Goal: Contribute content: Add original content to the website for others to see

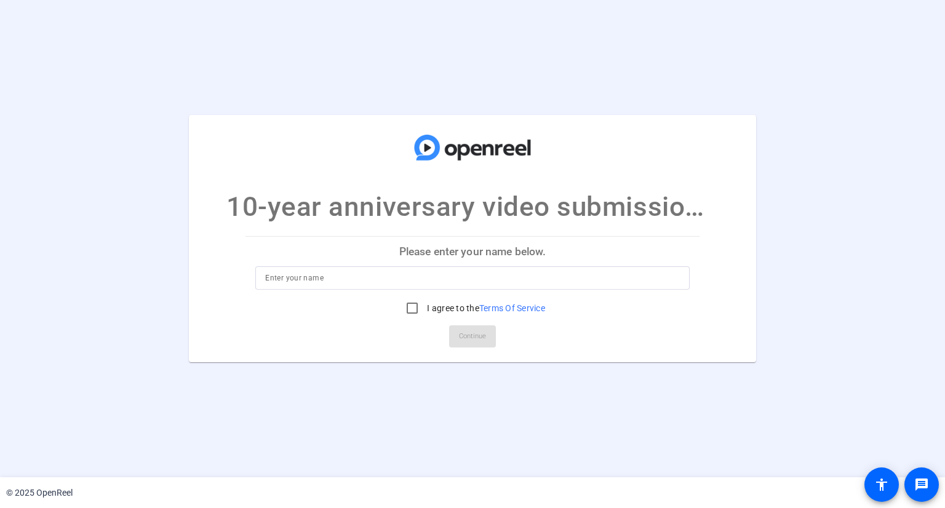
click at [365, 268] on div at bounding box center [472, 277] width 414 height 23
type input "[PERSON_NAME]"
click at [416, 314] on input "I agree to the Terms Of Service" at bounding box center [412, 308] width 25 height 25
checkbox input "true"
click at [470, 342] on span "Continue" at bounding box center [472, 336] width 27 height 18
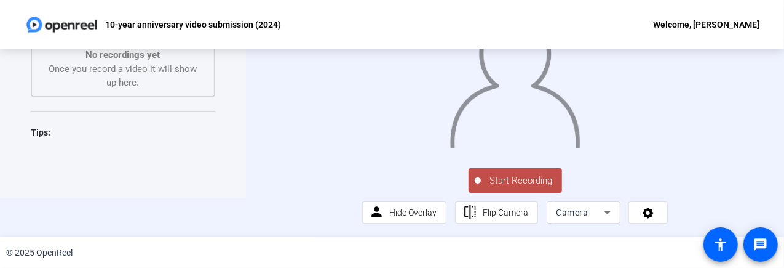
scroll to position [80, 0]
click at [533, 181] on span "Start Recording" at bounding box center [521, 180] width 81 height 14
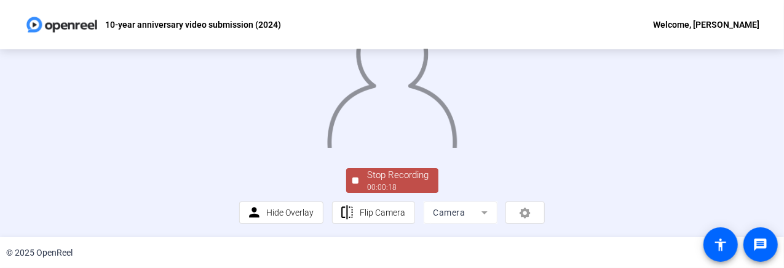
click at [49, 154] on div "Stop Recording 00:00:18 person Hide Overlay flip Flip Camera Camera" at bounding box center [392, 104] width 784 height 188
click at [411, 182] on div "Stop Recording" at bounding box center [399, 175] width 62 height 14
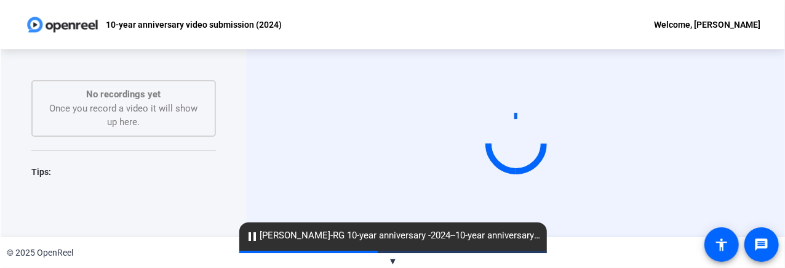
scroll to position [0, 0]
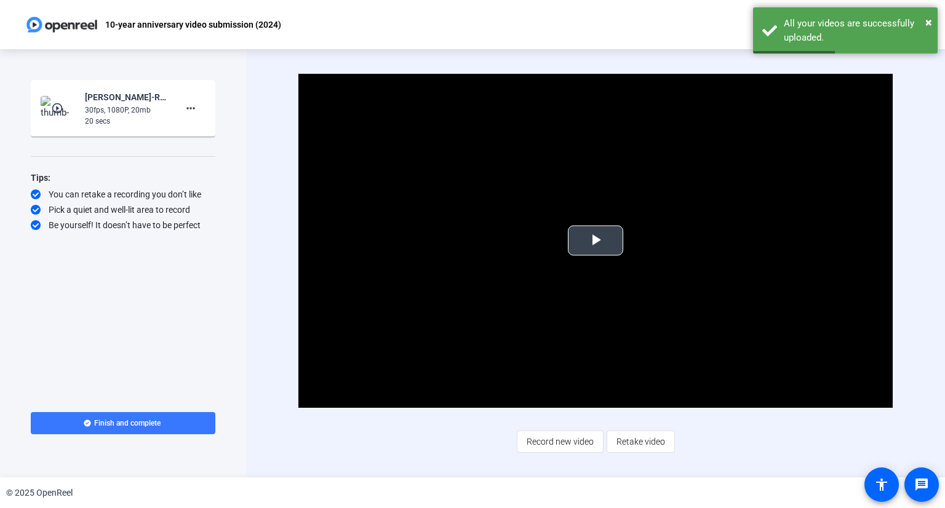
click at [595, 240] on span "Video Player" at bounding box center [595, 240] width 0 height 0
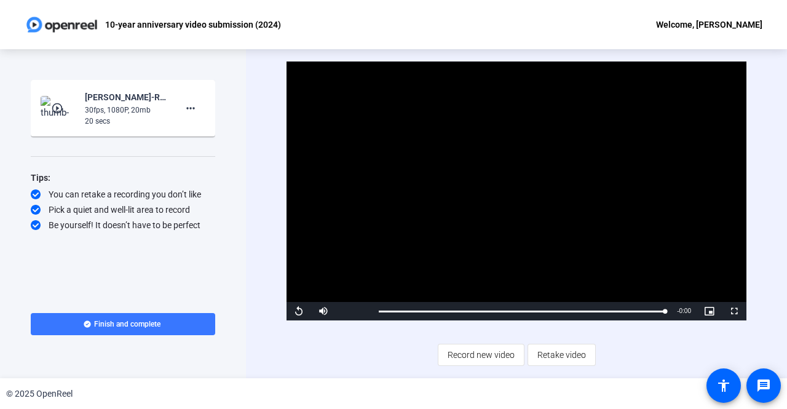
click at [332, 357] on div "Video Player is loading. Play Video Replay Mute Current Time 0:19 / Duration 0:…" at bounding box center [517, 214] width 460 height 304
click at [488, 352] on span "Record new video" at bounding box center [481, 354] width 67 height 23
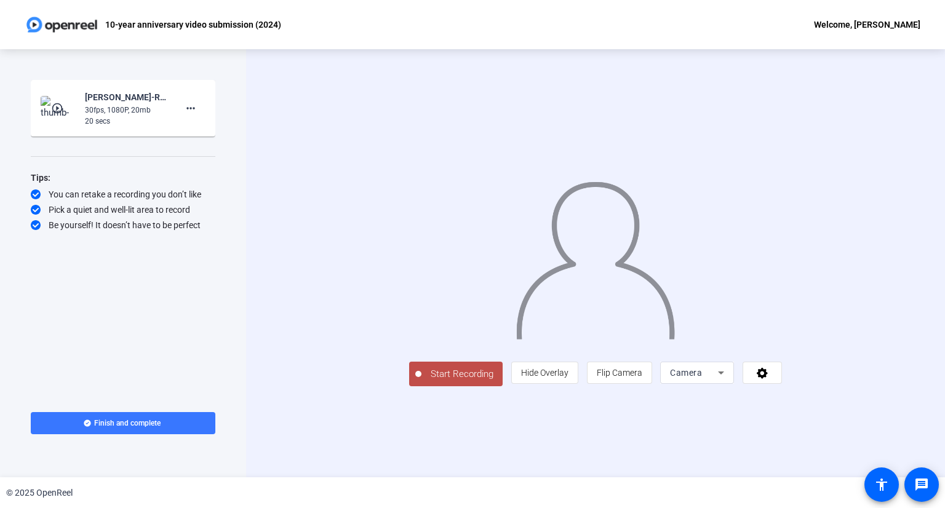
click at [421, 381] on span "Start Recording" at bounding box center [461, 374] width 81 height 14
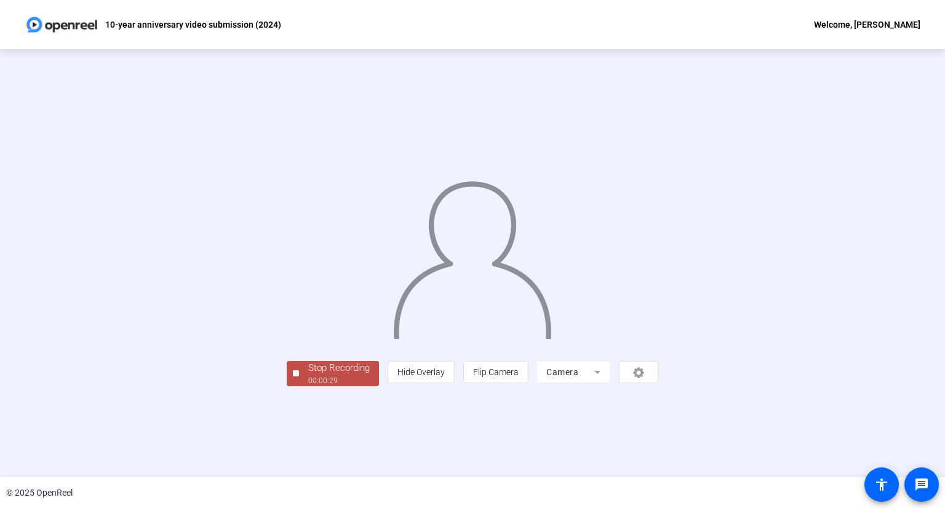
click at [299, 386] on span "Stop Recording 00:00:29" at bounding box center [339, 373] width 80 height 25
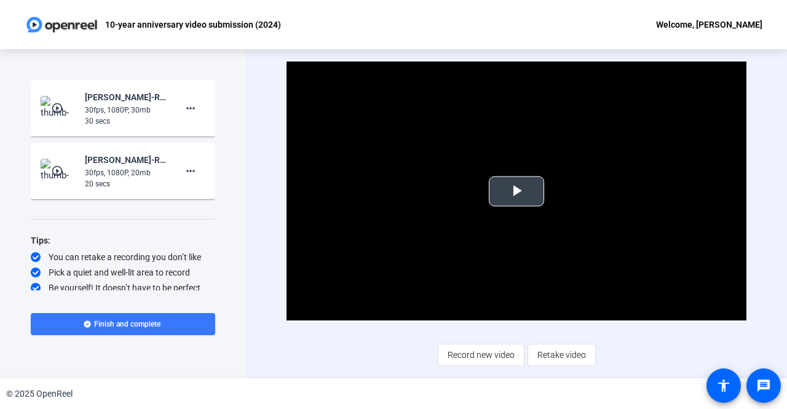
click at [517, 191] on span "Video Player" at bounding box center [517, 191] width 0 height 0
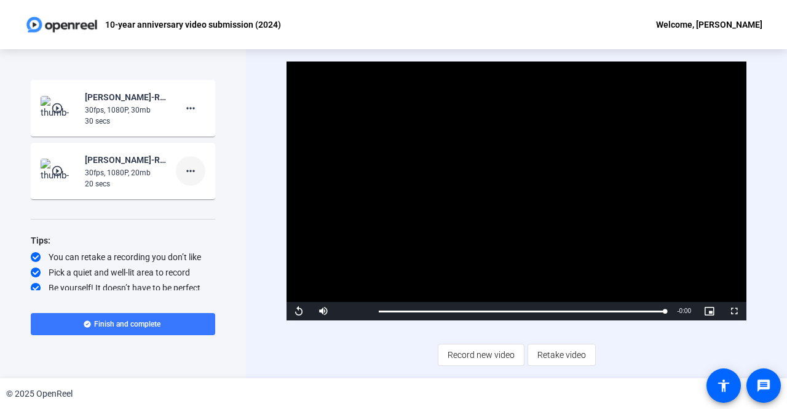
click at [185, 166] on mat-icon "more_horiz" at bounding box center [190, 171] width 15 height 15
click at [200, 199] on span "Delete clip" at bounding box center [204, 196] width 49 height 15
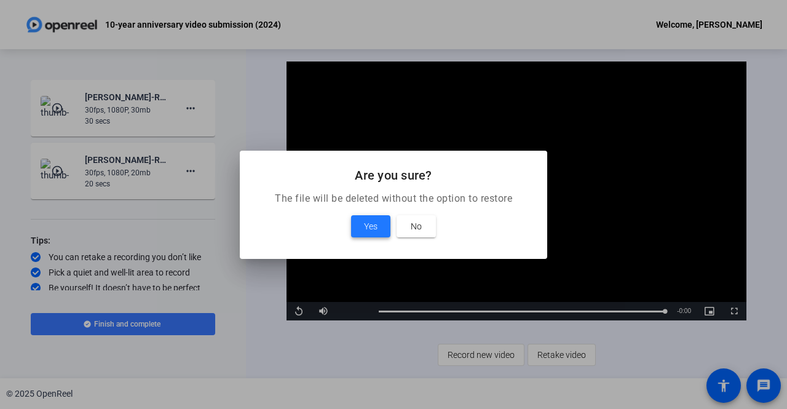
click at [375, 227] on span "Yes" at bounding box center [371, 226] width 14 height 15
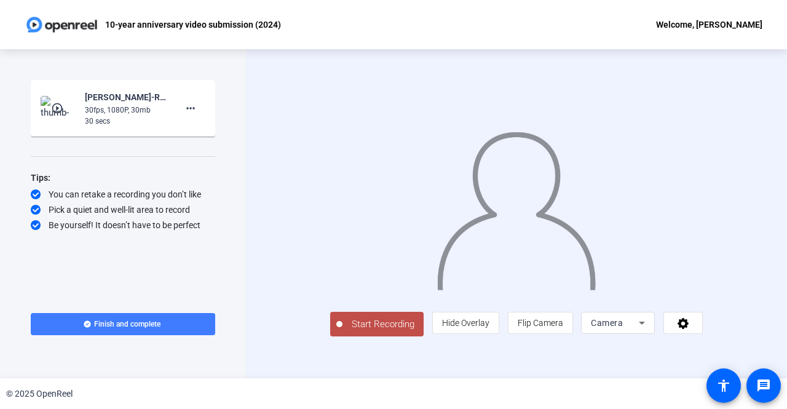
click at [137, 325] on span "Finish and complete" at bounding box center [127, 324] width 66 height 10
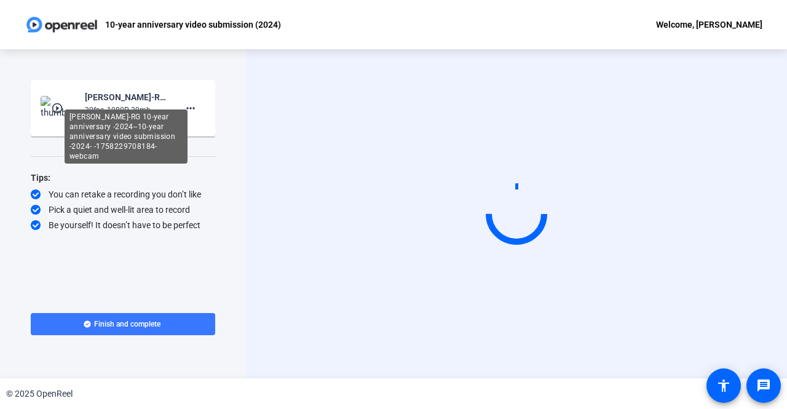
click at [145, 109] on div "[PERSON_NAME]-RG 10-year anniversary -2024--10-year anniversary video submissio…" at bounding box center [126, 136] width 123 height 54
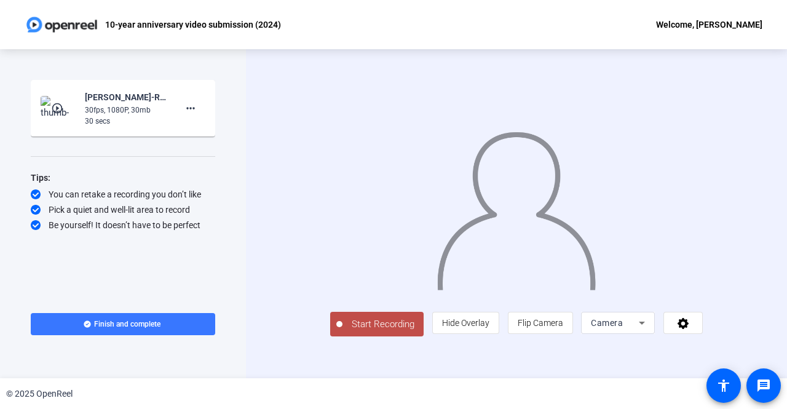
click at [358, 332] on span "Start Recording" at bounding box center [383, 324] width 81 height 14
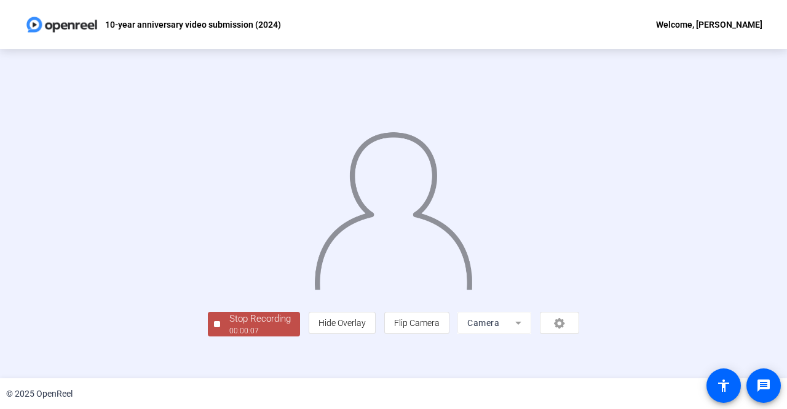
scroll to position [51, 0]
click at [229, 326] on div "Stop Recording" at bounding box center [260, 319] width 62 height 14
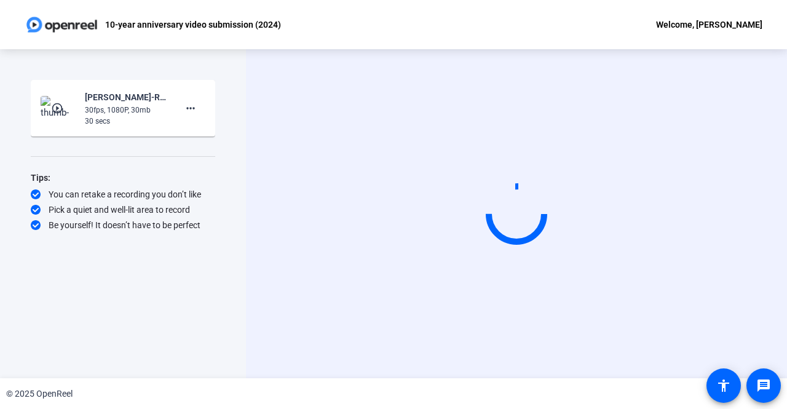
scroll to position [0, 0]
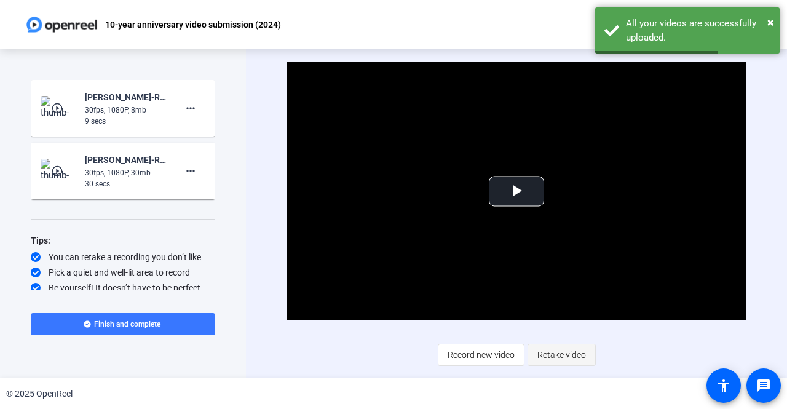
click at [574, 353] on span "Retake video" at bounding box center [562, 354] width 49 height 23
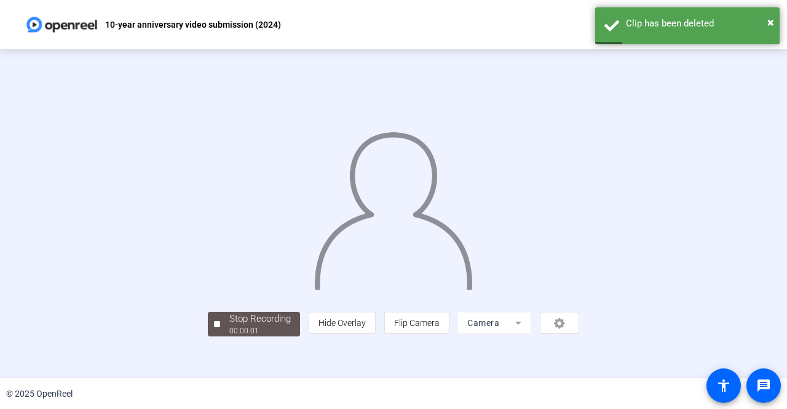
scroll to position [51, 0]
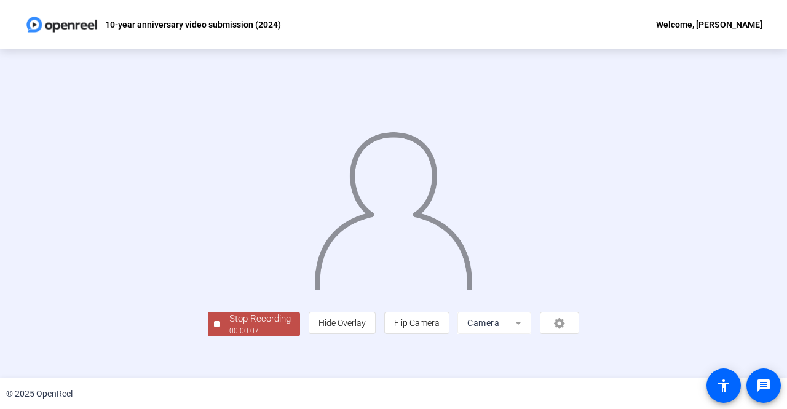
click at [229, 326] on div "Stop Recording" at bounding box center [260, 319] width 62 height 14
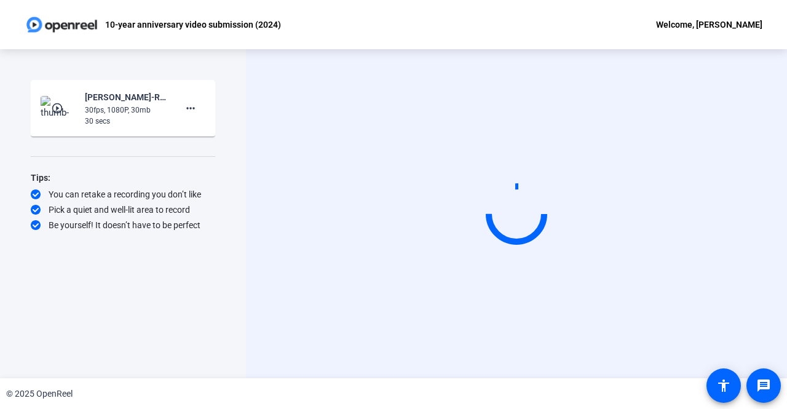
scroll to position [0, 0]
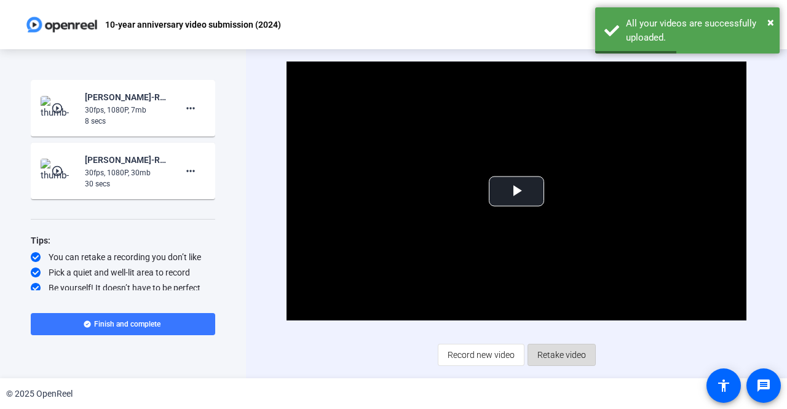
click at [559, 352] on span "Retake video" at bounding box center [562, 354] width 49 height 23
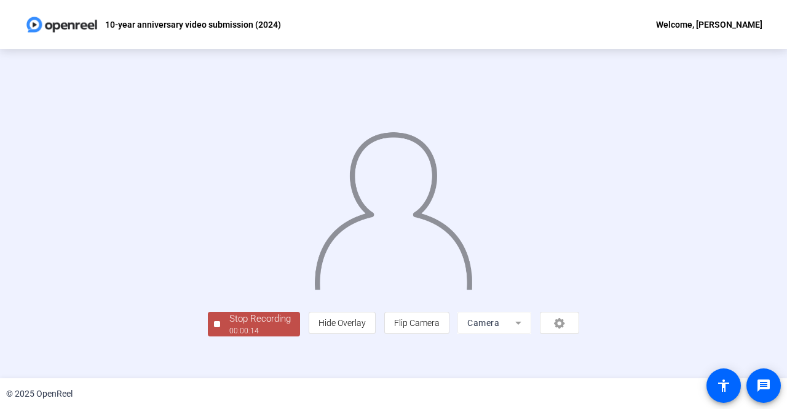
scroll to position [51, 0]
click at [229, 326] on div "Stop Recording" at bounding box center [260, 319] width 62 height 14
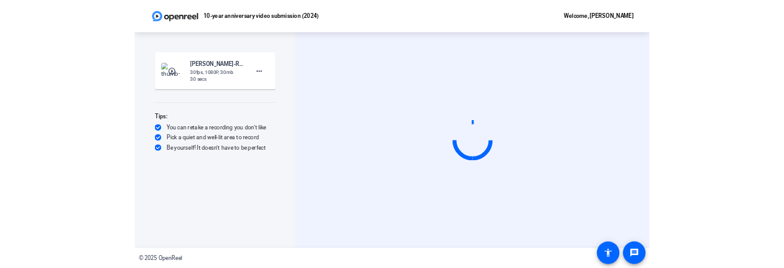
scroll to position [0, 0]
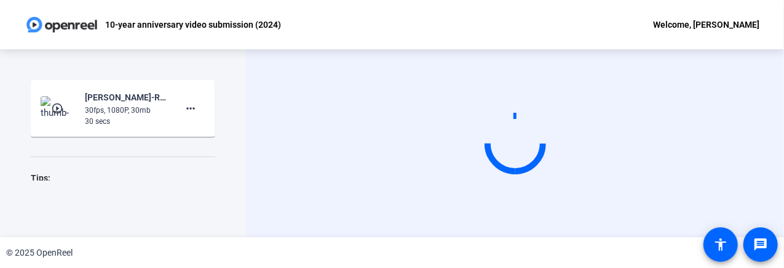
click at [764, 44] on div "10-year anniversary video submission (2024) Welcome, Molly Hinson" at bounding box center [392, 24] width 784 height 49
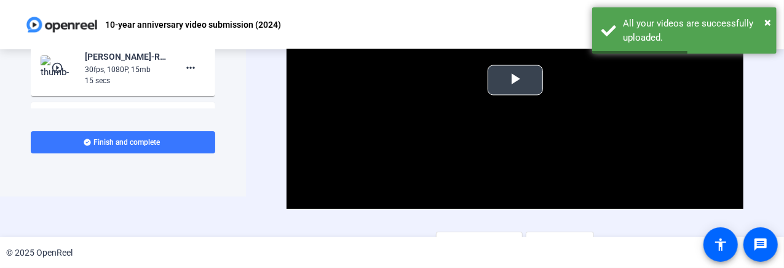
scroll to position [59, 0]
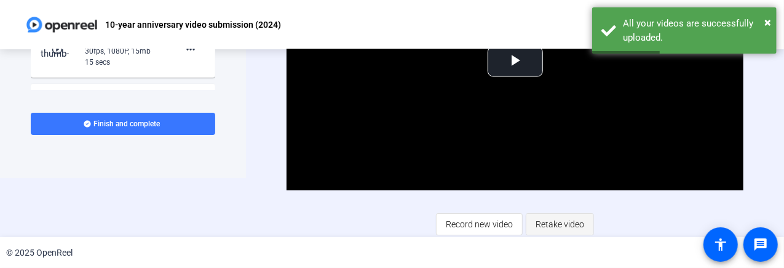
click at [555, 221] on span "Retake video" at bounding box center [560, 223] width 49 height 23
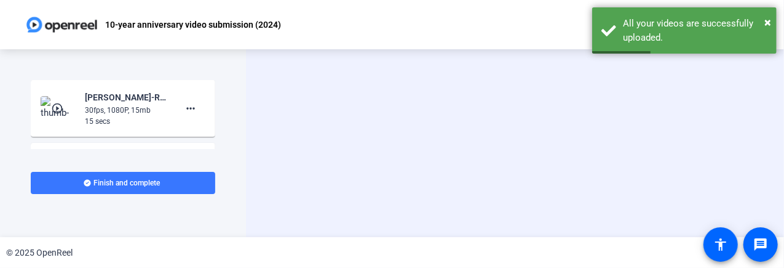
scroll to position [0, 0]
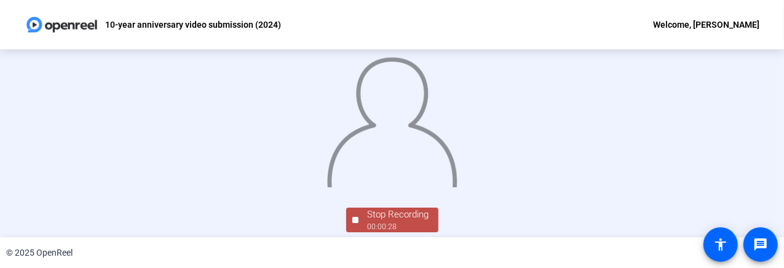
click at [766, 146] on div "Stop Recording 00:00:28 person Hide Overlay flip Flip Camera Camera" at bounding box center [392, 143] width 784 height 188
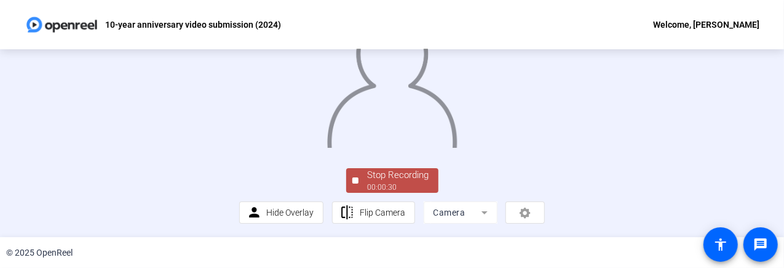
click at [400, 175] on div "Stop Recording" at bounding box center [399, 175] width 62 height 14
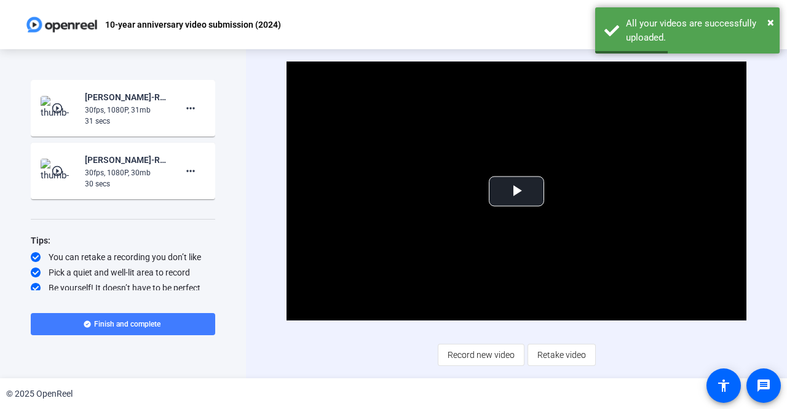
click at [105, 319] on span "Finish and complete" at bounding box center [127, 324] width 66 height 10
